Goal: Task Accomplishment & Management: Complete application form

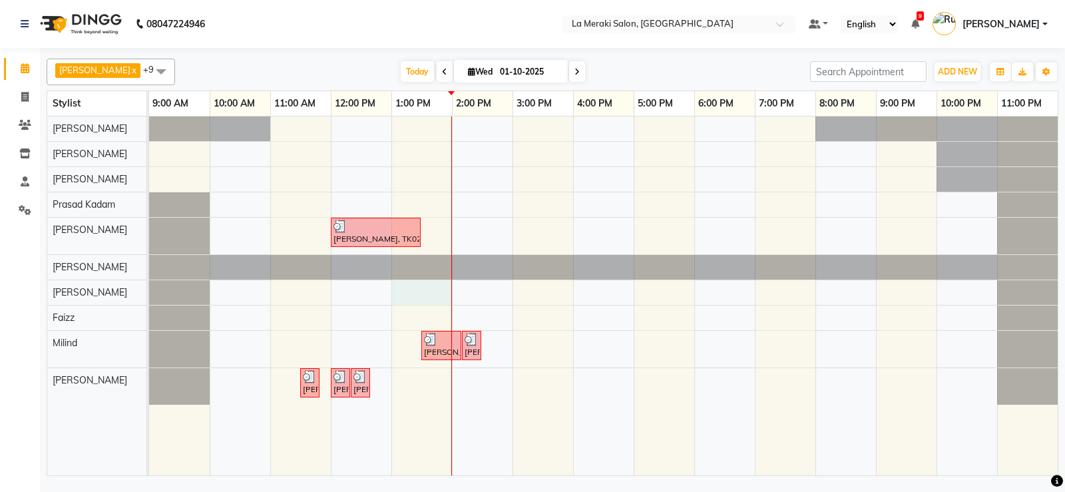
click at [403, 289] on div "[PERSON_NAME], TK02, 12:00 PM-01:30 PM, Stylist Root Touch Up [PERSON_NAME], TK…" at bounding box center [603, 295] width 908 height 359
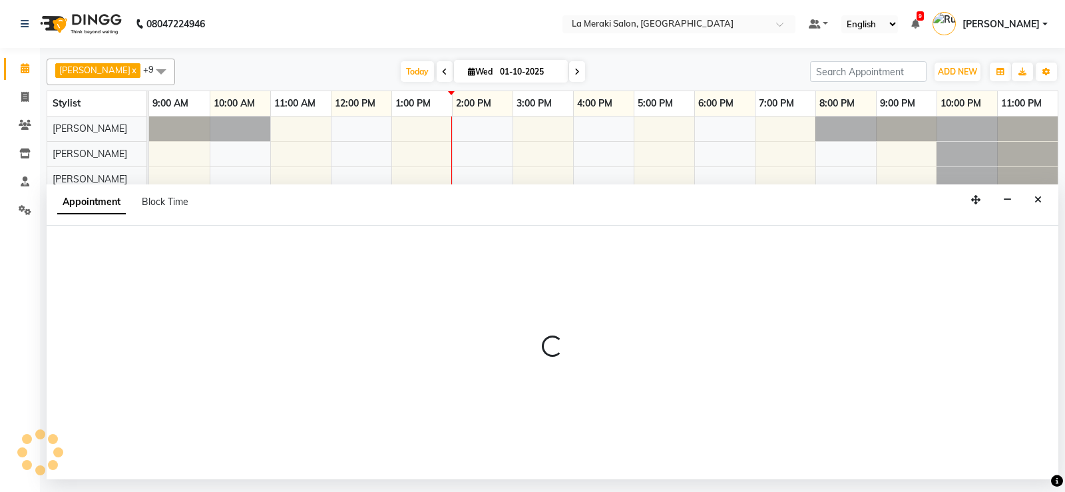
select select "24557"
select select "780"
select select "tentative"
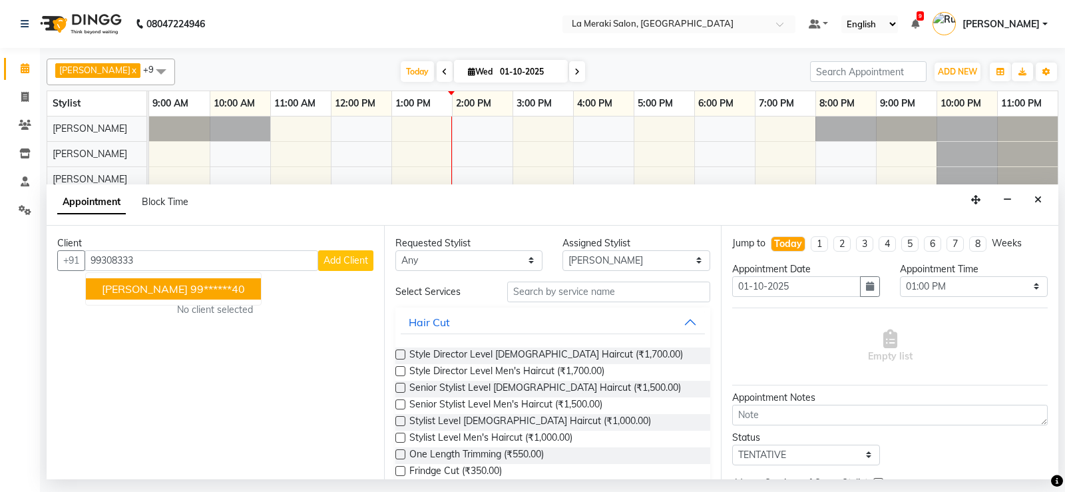
click at [128, 291] on span "[PERSON_NAME]" at bounding box center [145, 288] width 86 height 13
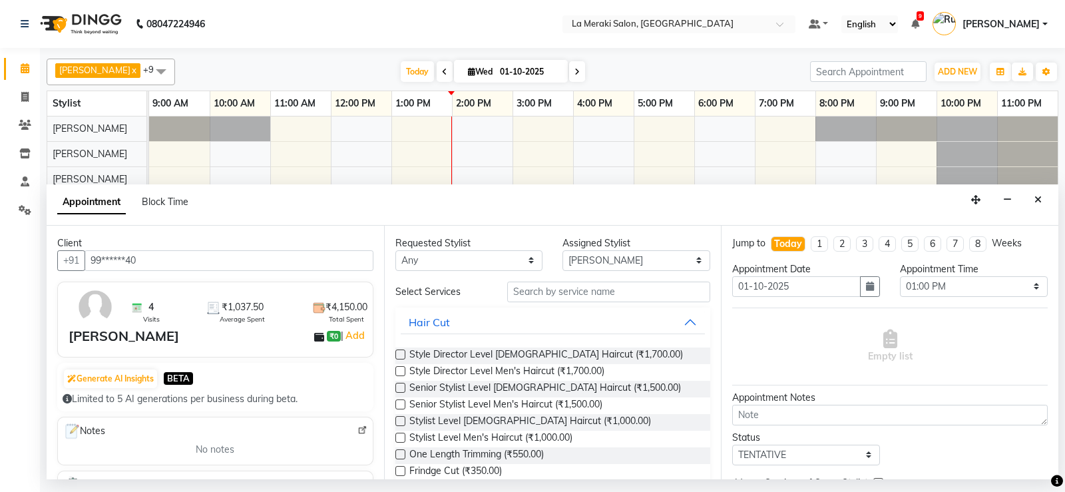
type input "99******40"
click at [544, 293] on input "text" at bounding box center [609, 291] width 204 height 21
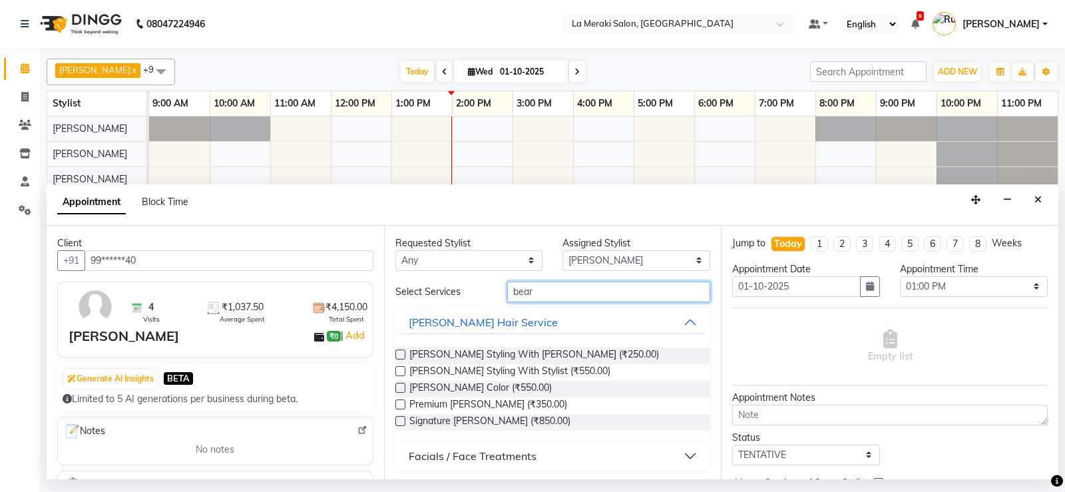
type input "bear"
click at [395, 405] on label at bounding box center [400, 404] width 10 height 10
click at [395, 405] on input "checkbox" at bounding box center [399, 405] width 9 height 9
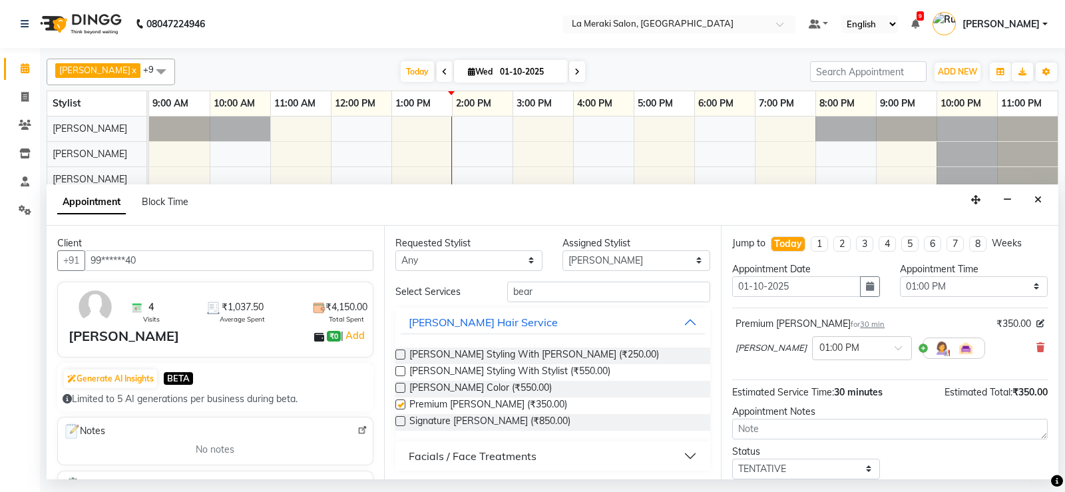
checkbox input "false"
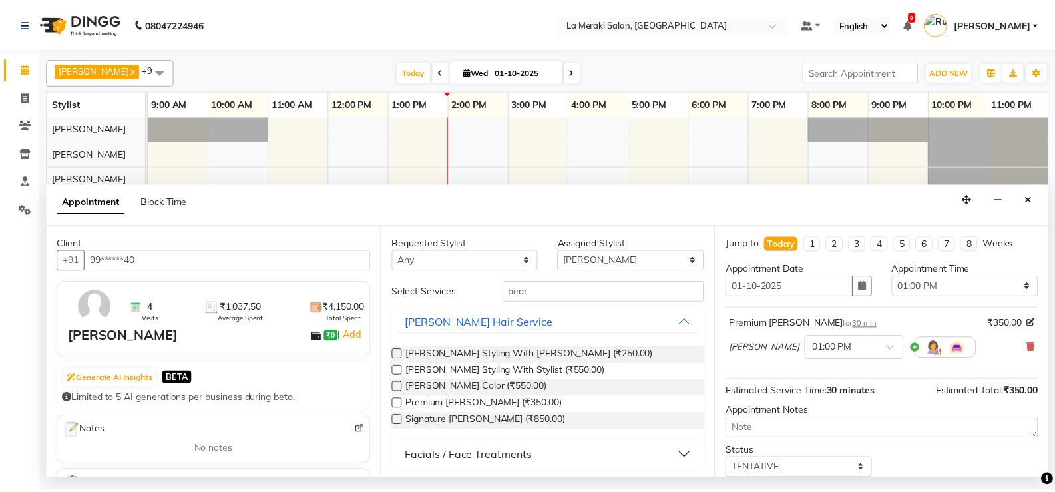
scroll to position [84, 0]
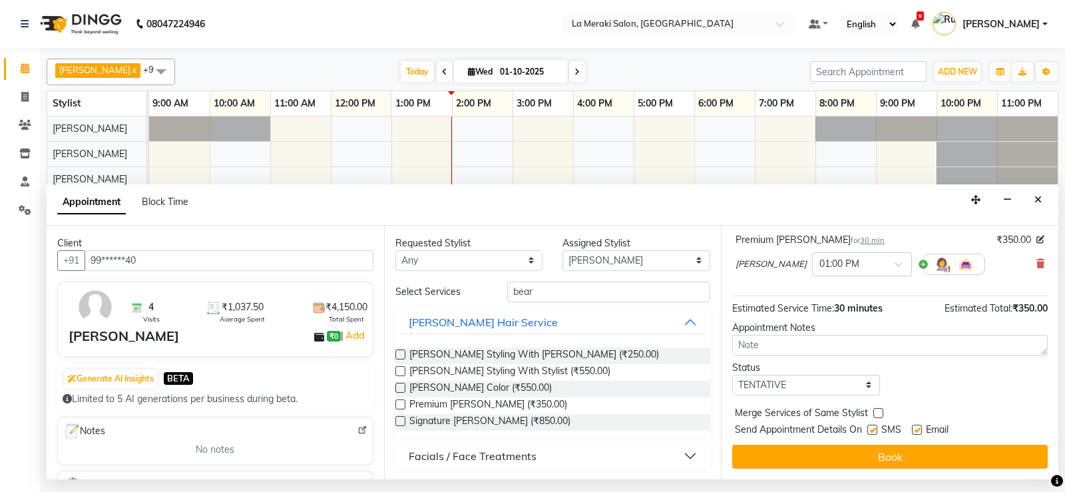
click at [868, 423] on div "SMS" at bounding box center [889, 431] width 45 height 17
click at [872, 427] on label at bounding box center [872, 430] width 10 height 10
click at [872, 427] on input "checkbox" at bounding box center [871, 431] width 9 height 9
checkbox input "false"
click at [916, 429] on label at bounding box center [917, 430] width 10 height 10
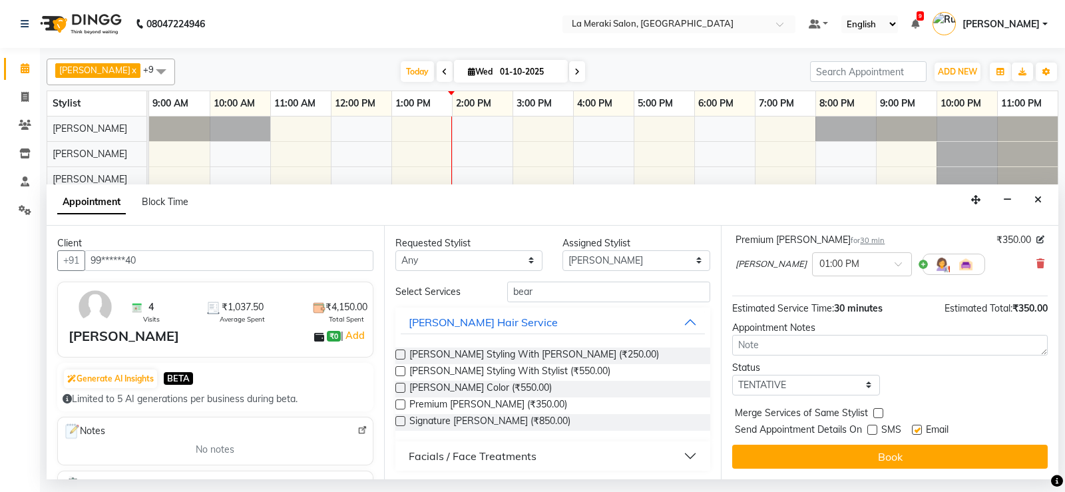
click at [916, 429] on input "checkbox" at bounding box center [916, 431] width 9 height 9
checkbox input "false"
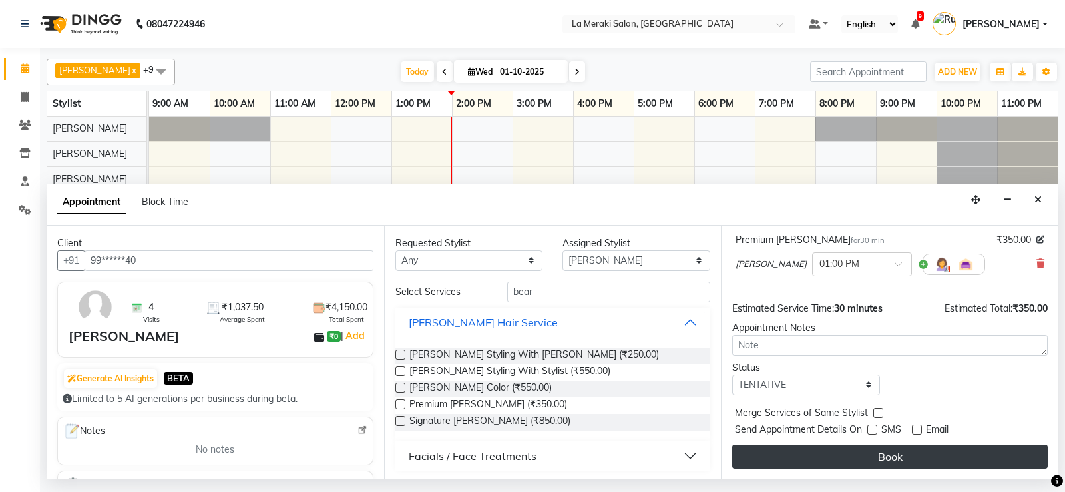
click at [916, 454] on button "Book" at bounding box center [889, 456] width 315 height 24
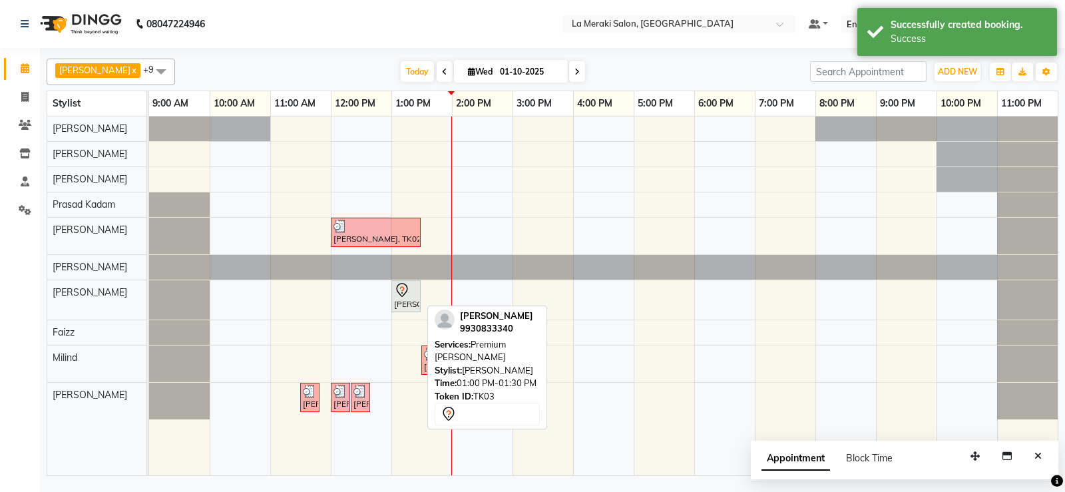
click at [401, 294] on icon at bounding box center [402, 290] width 16 height 16
select select "7"
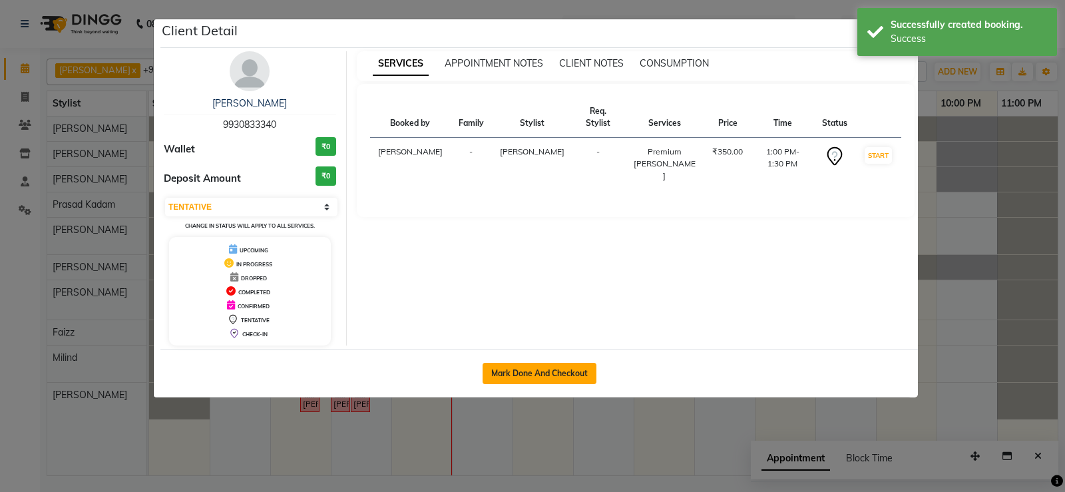
click at [565, 365] on button "Mark Done And Checkout" at bounding box center [539, 373] width 114 height 21
select select "438"
select select "service"
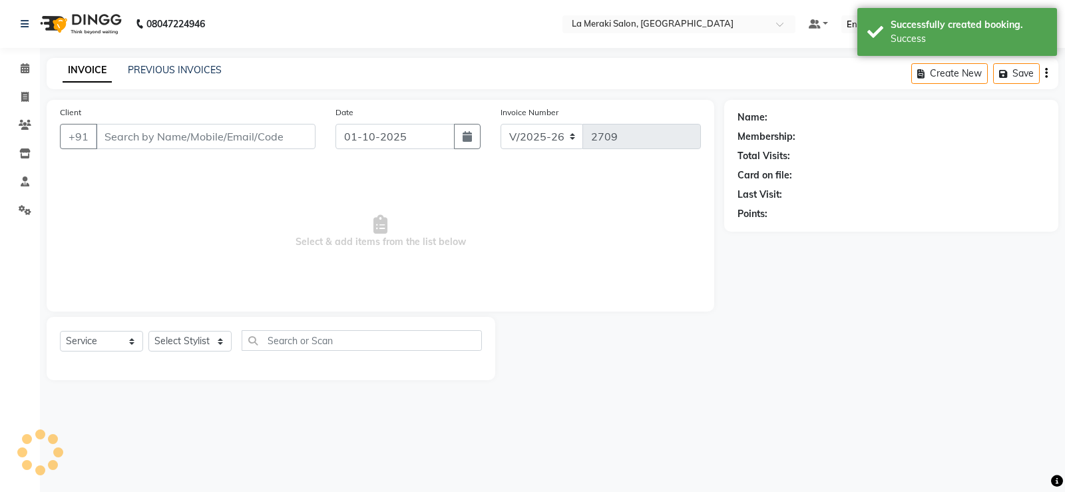
type input "99******40"
select select "24557"
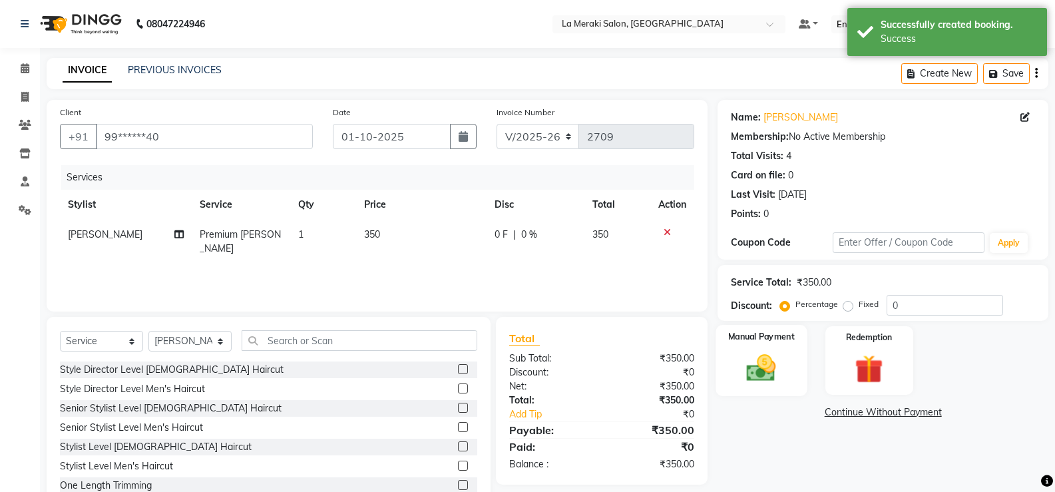
click at [743, 365] on img at bounding box center [760, 368] width 47 height 34
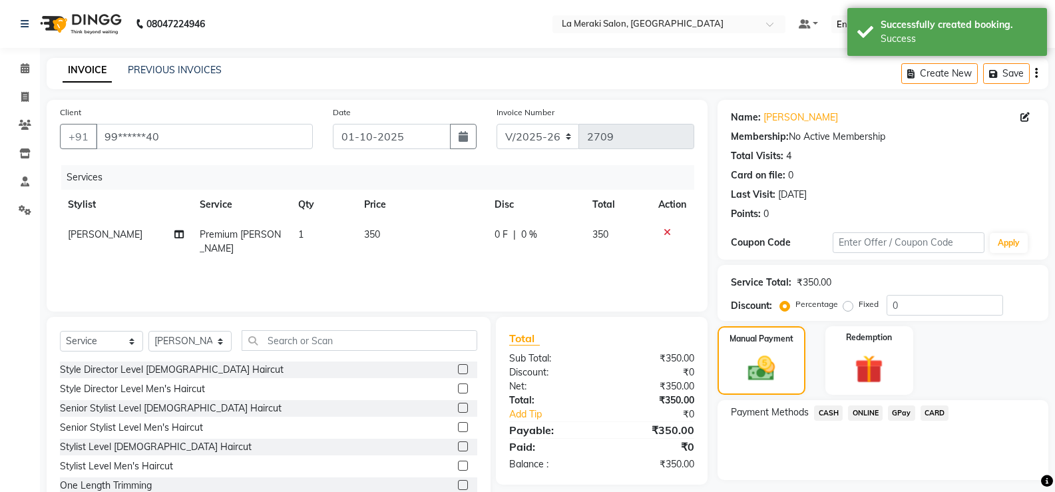
click at [930, 415] on span "CARD" at bounding box center [934, 412] width 29 height 15
click at [926, 480] on button "Add Payment" at bounding box center [937, 483] width 196 height 21
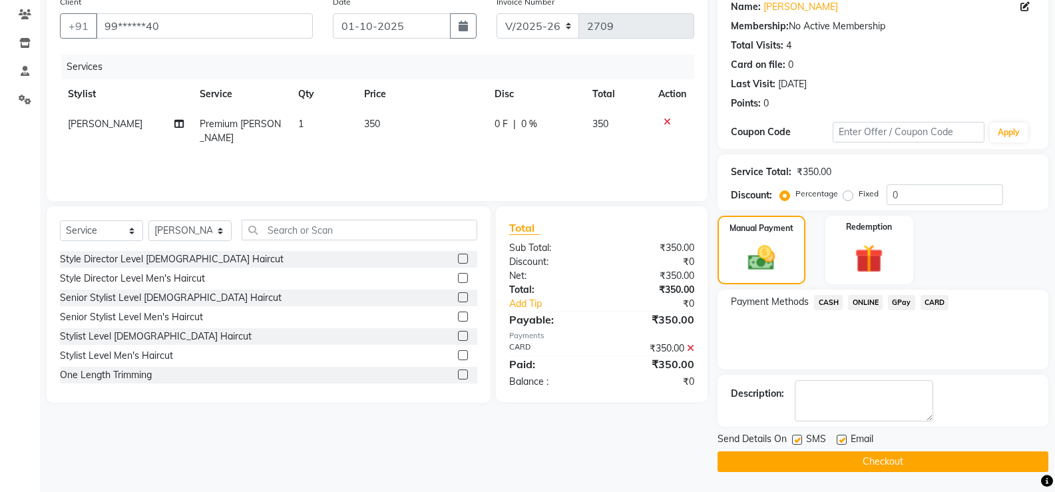
click at [803, 440] on div "SMS" at bounding box center [814, 440] width 45 height 17
click at [797, 438] on label at bounding box center [797, 439] width 10 height 10
click at [797, 438] on input "checkbox" at bounding box center [796, 440] width 9 height 9
checkbox input "false"
click at [846, 442] on div "Email" at bounding box center [859, 440] width 47 height 17
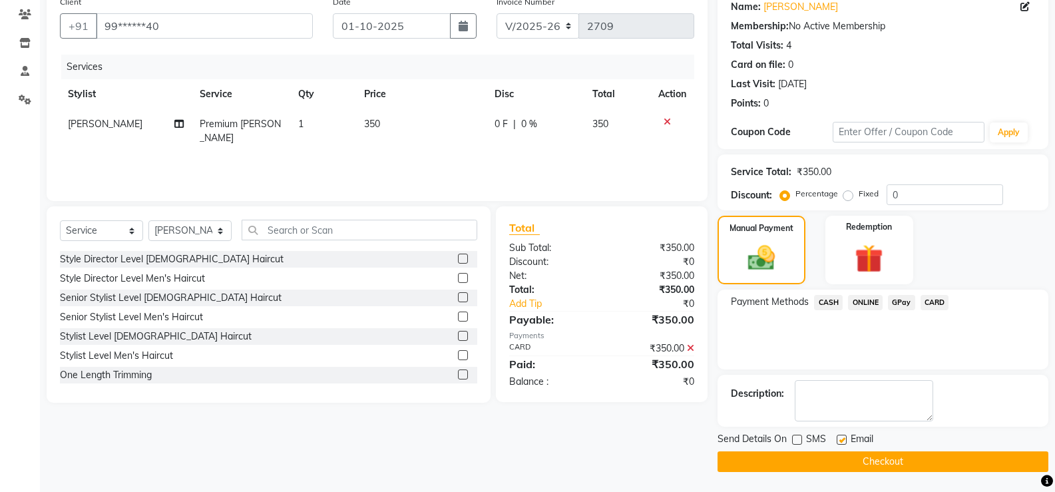
click at [842, 442] on label at bounding box center [841, 439] width 10 height 10
click at [842, 442] on input "checkbox" at bounding box center [840, 440] width 9 height 9
checkbox input "false"
click at [857, 458] on button "Checkout" at bounding box center [882, 461] width 331 height 21
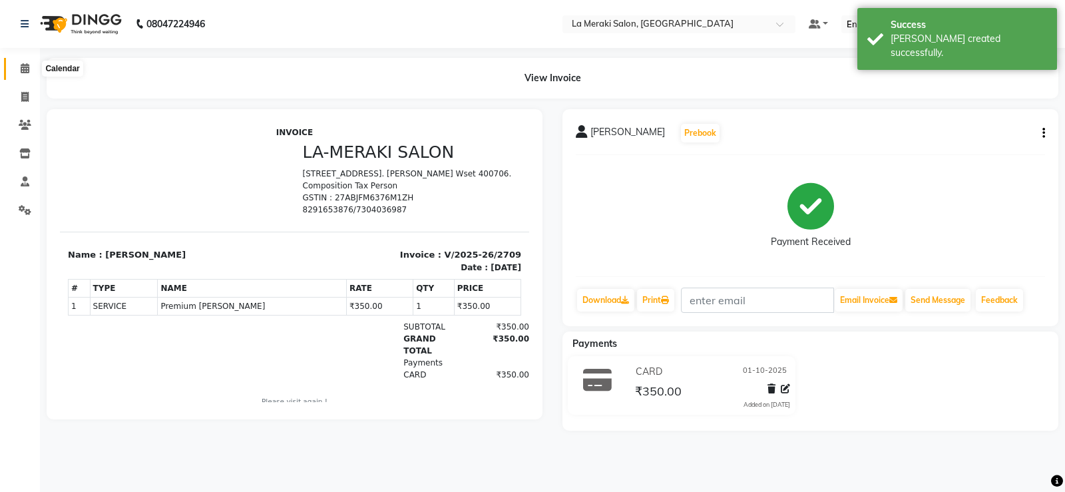
click at [26, 67] on icon at bounding box center [25, 68] width 9 height 10
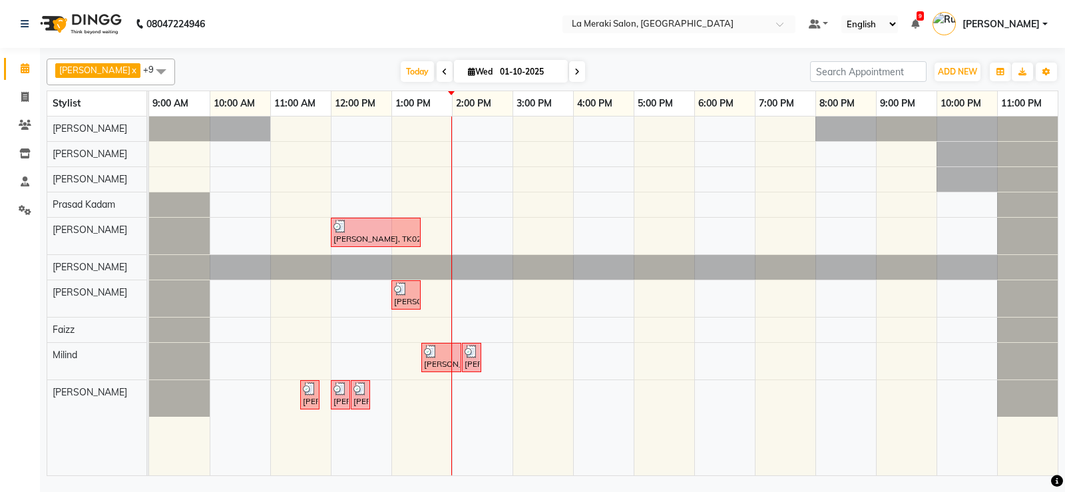
click at [405, 153] on div "[PERSON_NAME], TK02, 12:00 PM-01:30 PM, Stylist Root Touch Up [PERSON_NAME] Voi…" at bounding box center [603, 295] width 908 height 359
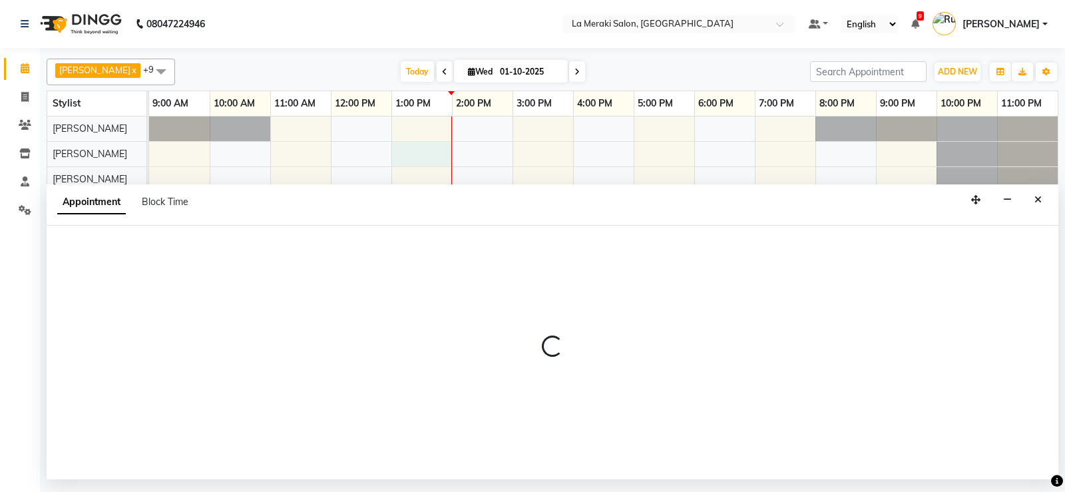
select select "5905"
select select "780"
select select "tentative"
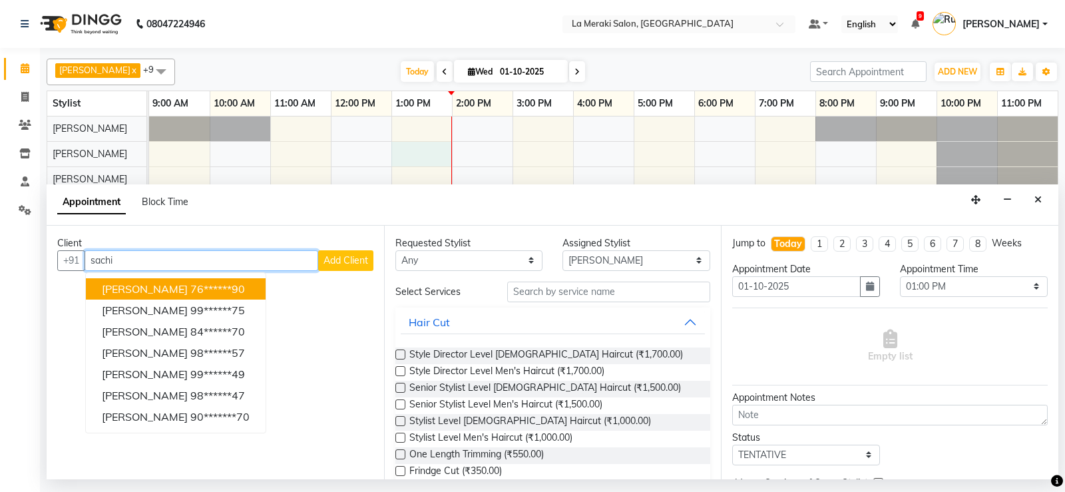
click at [150, 290] on span "[PERSON_NAME]" at bounding box center [145, 288] width 86 height 13
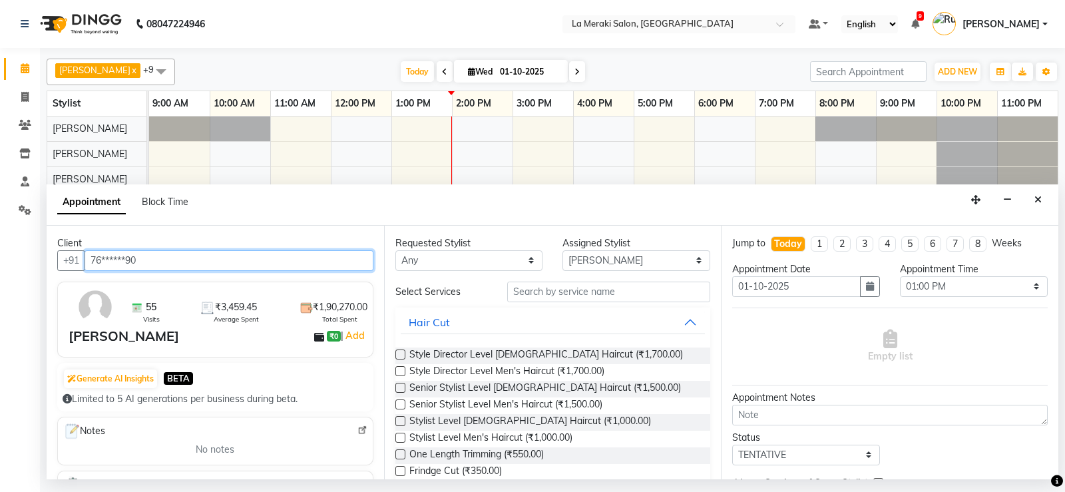
type input "76******90"
click at [401, 373] on label at bounding box center [400, 371] width 10 height 10
click at [401, 373] on input "checkbox" at bounding box center [399, 372] width 9 height 9
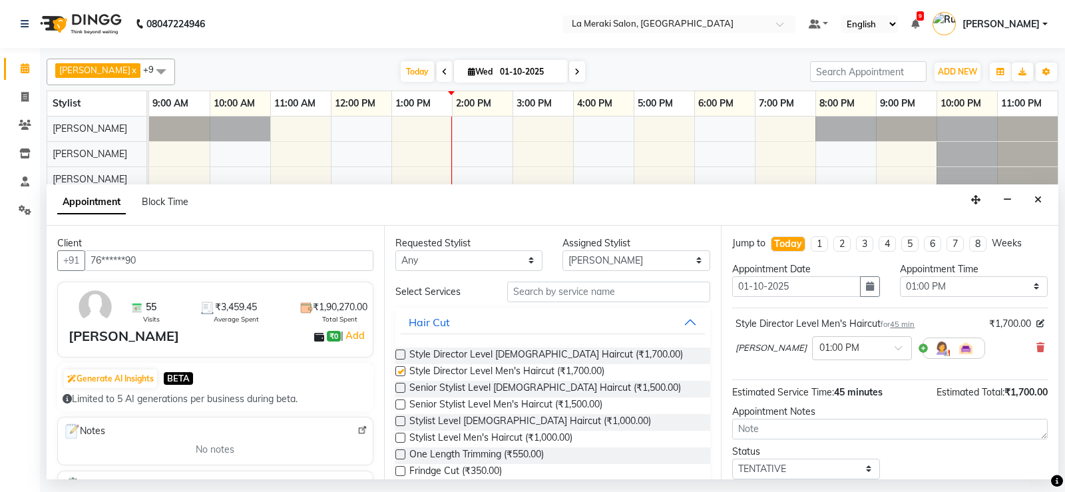
checkbox input "false"
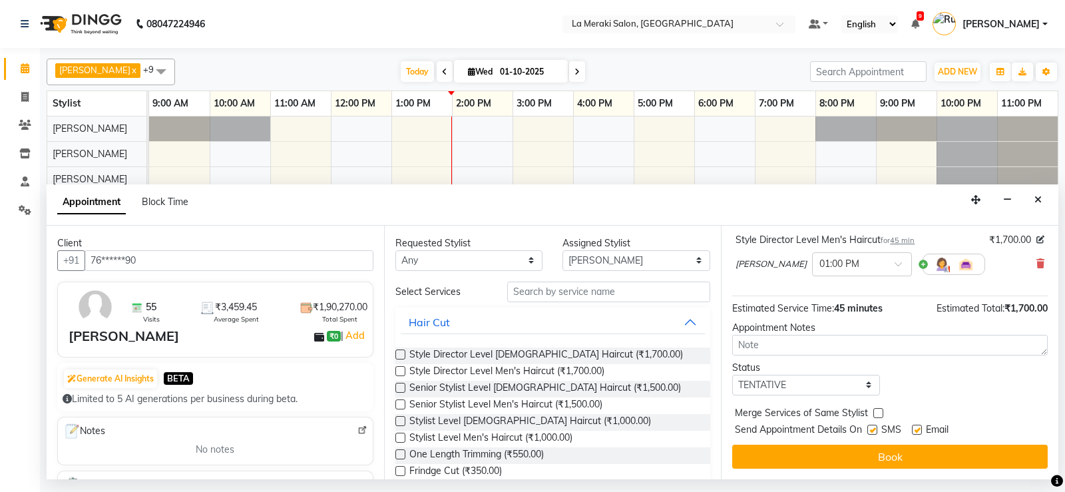
click at [868, 429] on label at bounding box center [872, 430] width 10 height 10
click at [868, 429] on input "checkbox" at bounding box center [871, 431] width 9 height 9
checkbox input "false"
click at [921, 427] on div "Email" at bounding box center [935, 431] width 47 height 17
click at [917, 429] on label at bounding box center [917, 430] width 10 height 10
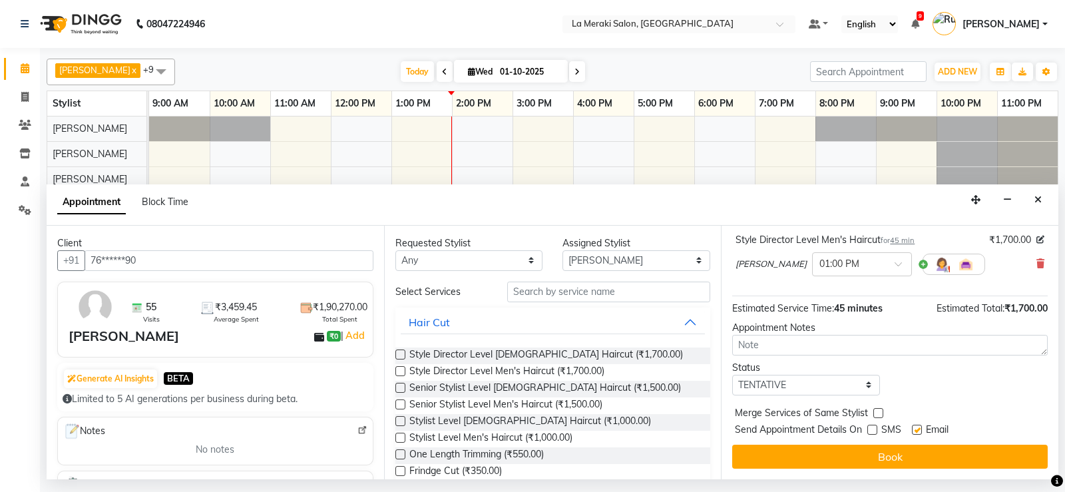
click at [917, 429] on input "checkbox" at bounding box center [916, 431] width 9 height 9
checkbox input "false"
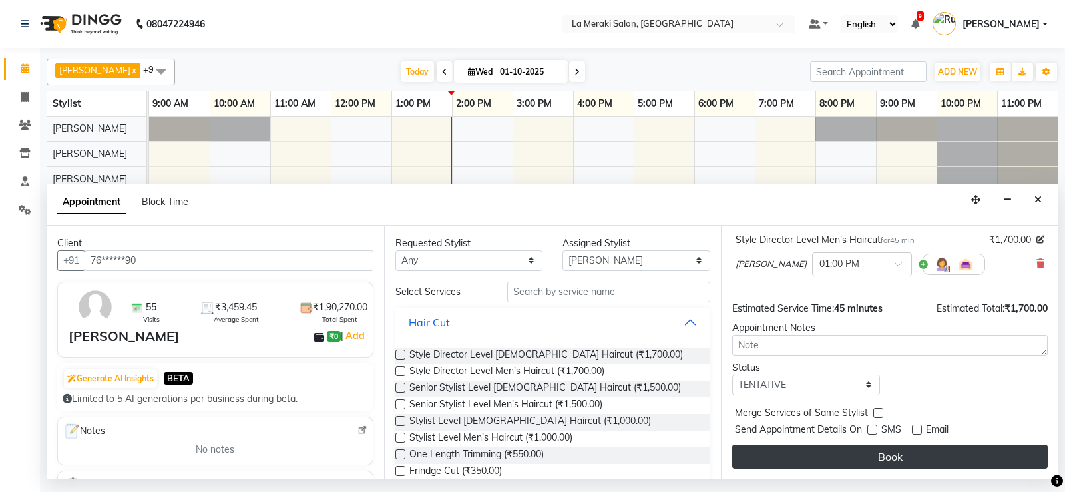
click at [900, 462] on button "Book" at bounding box center [889, 456] width 315 height 24
